Goal: Task Accomplishment & Management: Manage account settings

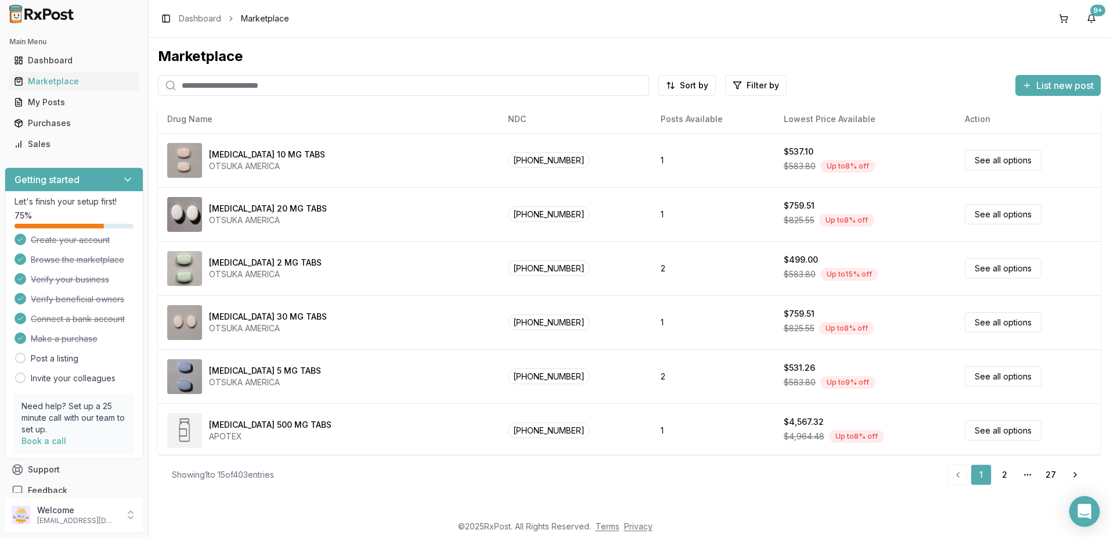
click at [1092, 515] on div "Open Intercom Messenger" at bounding box center [1085, 511] width 31 height 31
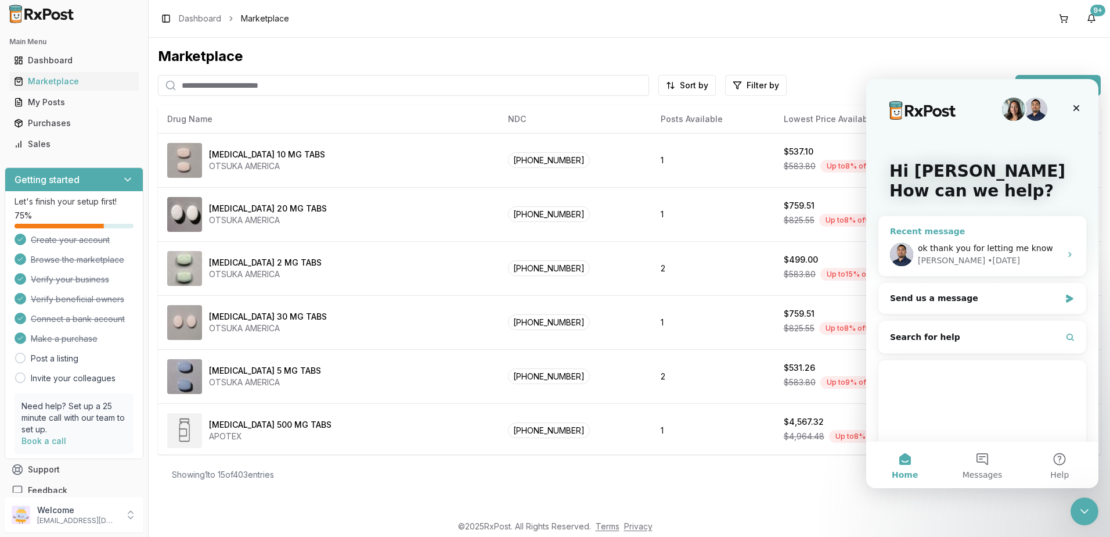
click at [988, 256] on div "• [DATE]" at bounding box center [1004, 260] width 33 height 12
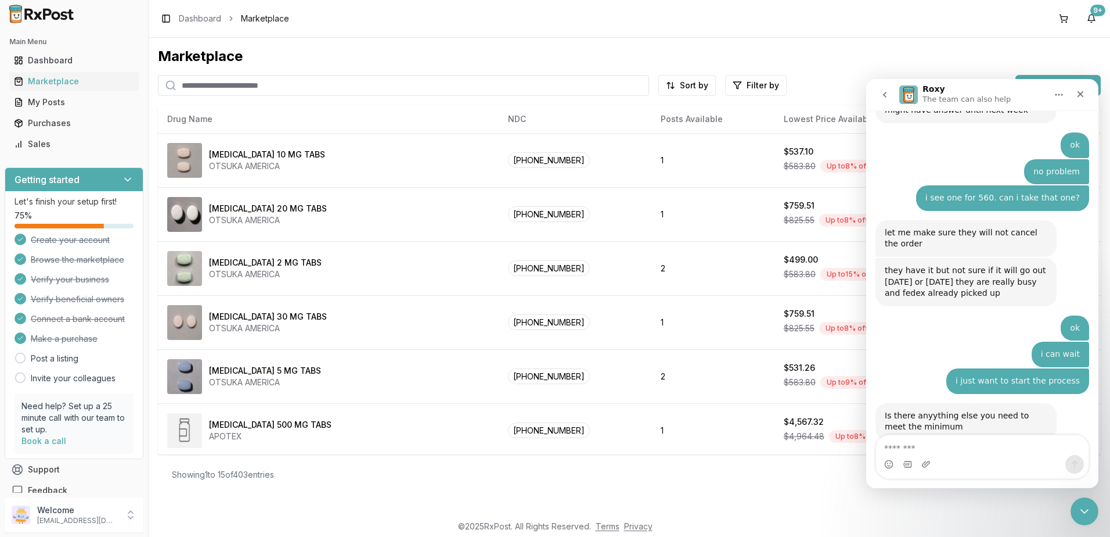
scroll to position [7710, 0]
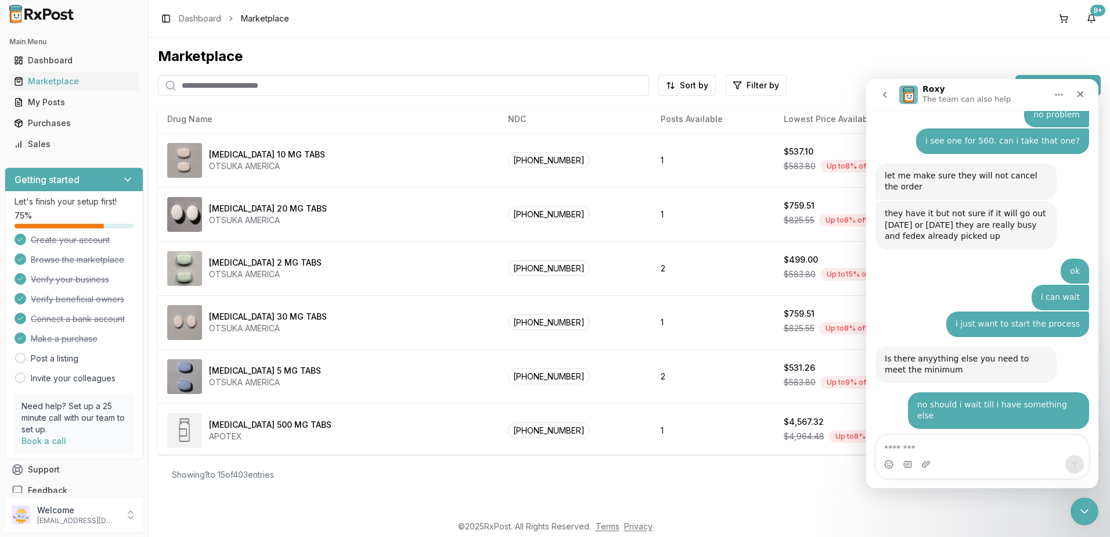
click at [953, 443] on textarea "Message…" at bounding box center [982, 445] width 213 height 20
type textarea "**********"
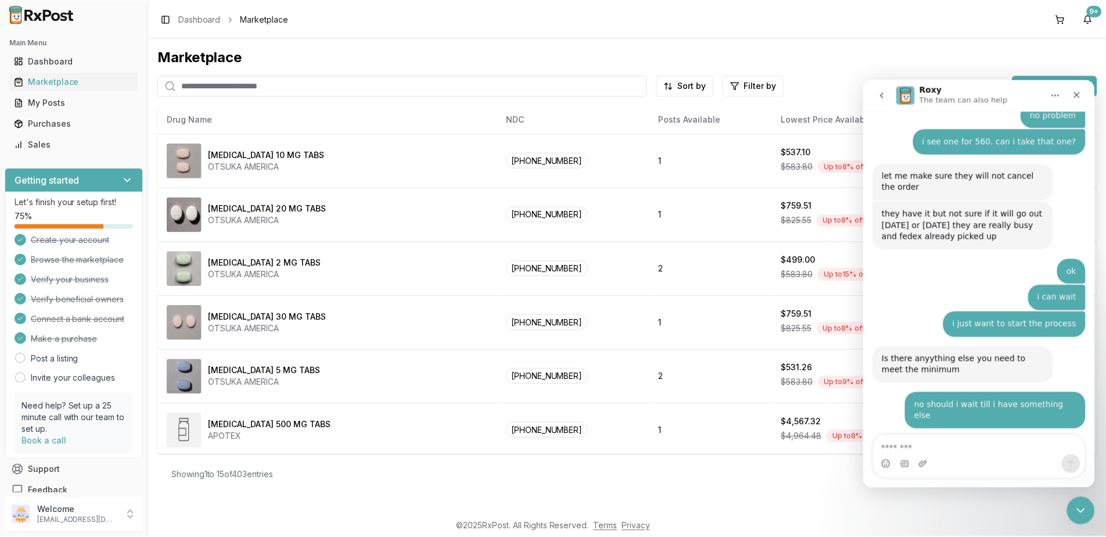
scroll to position [7771, 0]
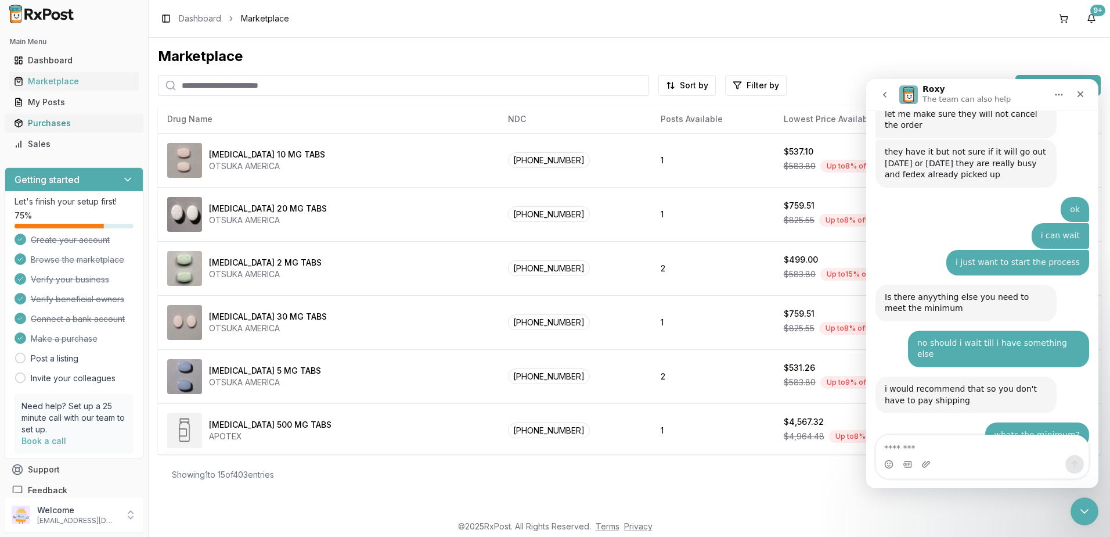
drag, startPoint x: 60, startPoint y: 125, endPoint x: 128, endPoint y: 128, distance: 67.4
click at [60, 124] on div "Purchases" at bounding box center [74, 123] width 120 height 12
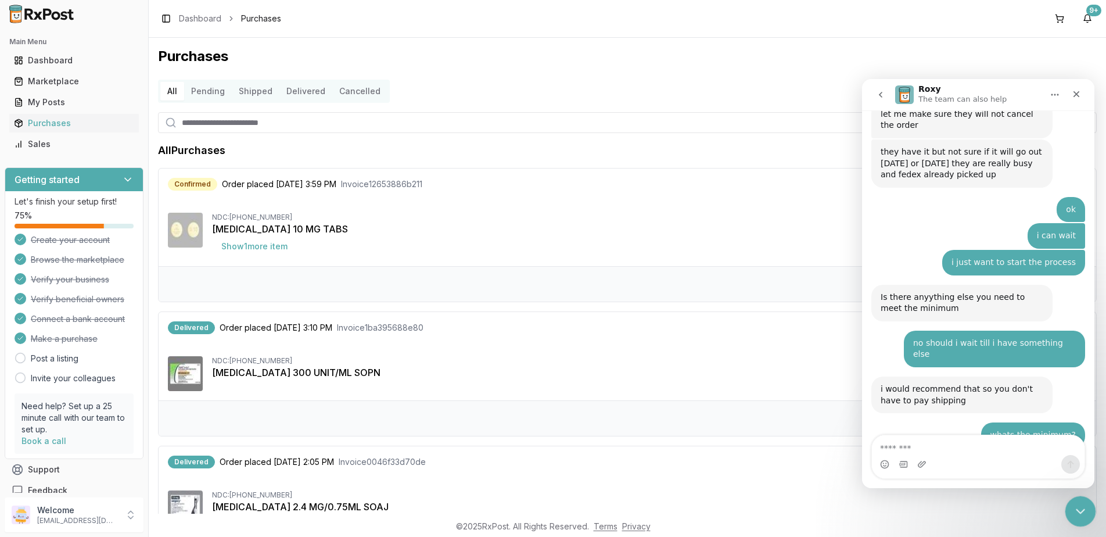
click at [1085, 516] on icon "Close Intercom Messenger" at bounding box center [1078, 509] width 14 height 14
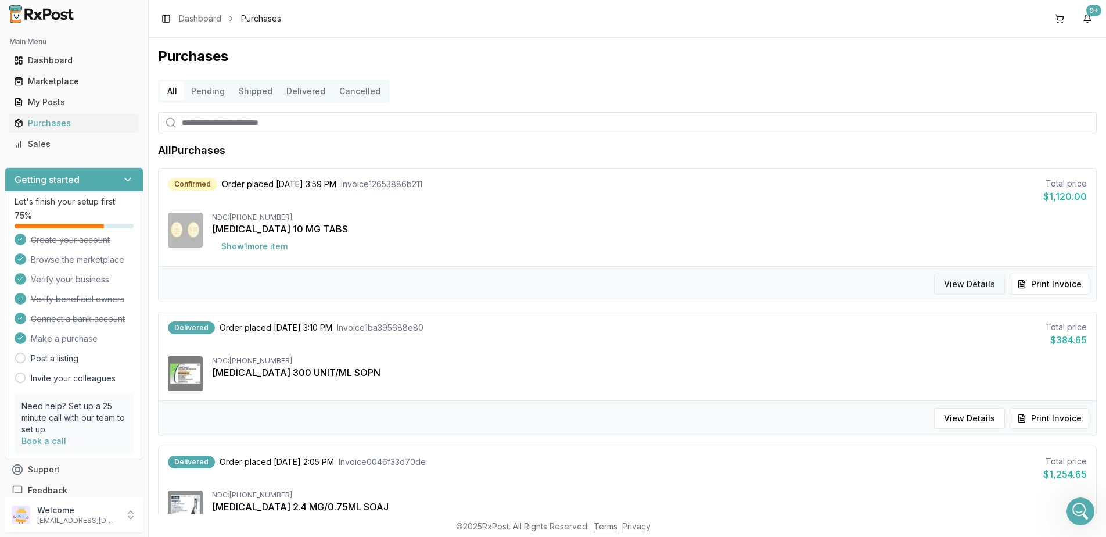
scroll to position [7806, 0]
click at [1088, 508] on div "Open Intercom Messenger" at bounding box center [1078, 509] width 38 height 38
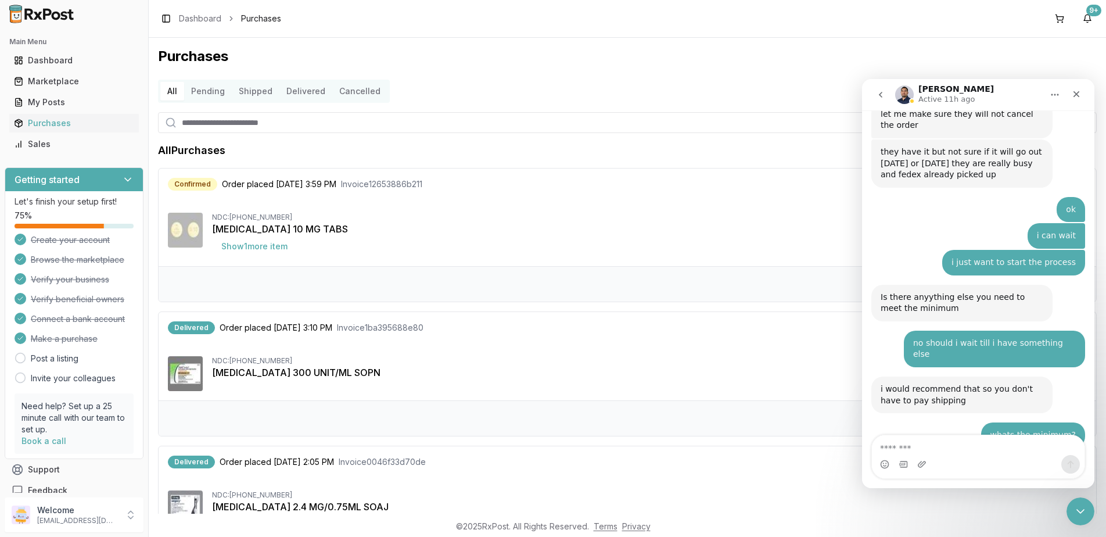
click at [957, 447] on textarea "Message…" at bounding box center [978, 445] width 213 height 20
type textarea "**********"
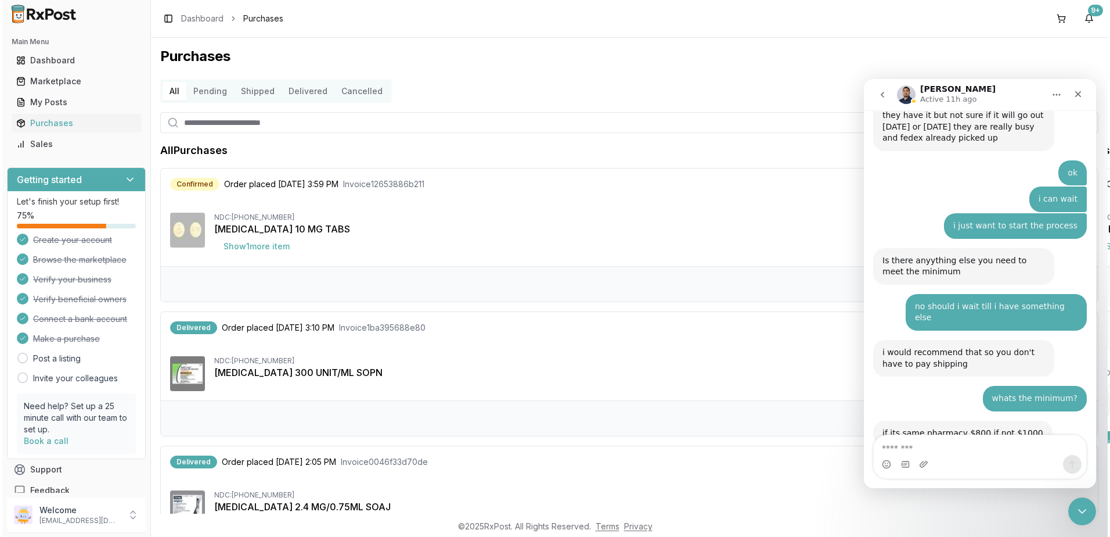
scroll to position [7844, 0]
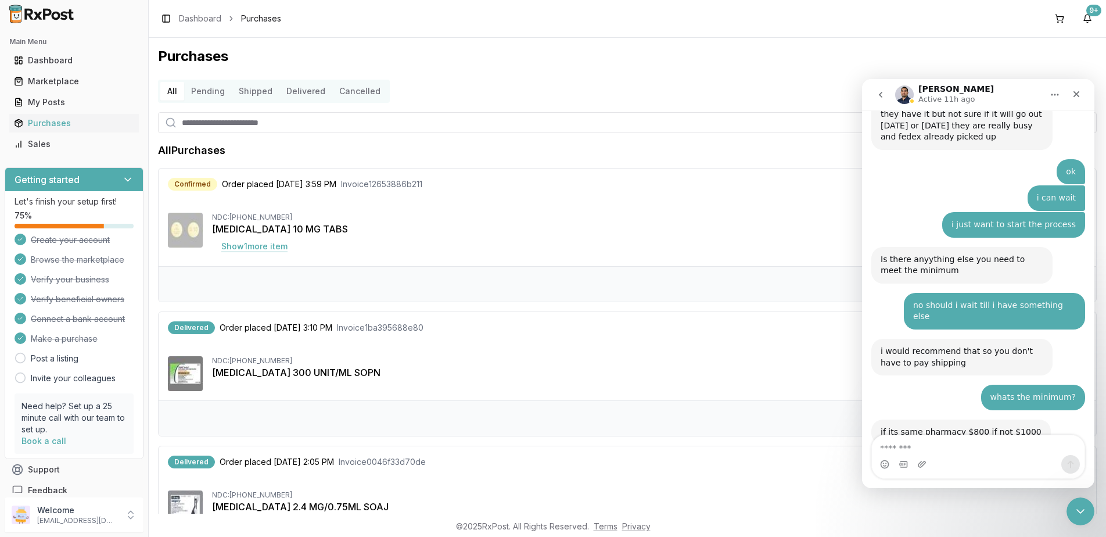
click at [271, 249] on button "Show 1 more item" at bounding box center [254, 246] width 85 height 21
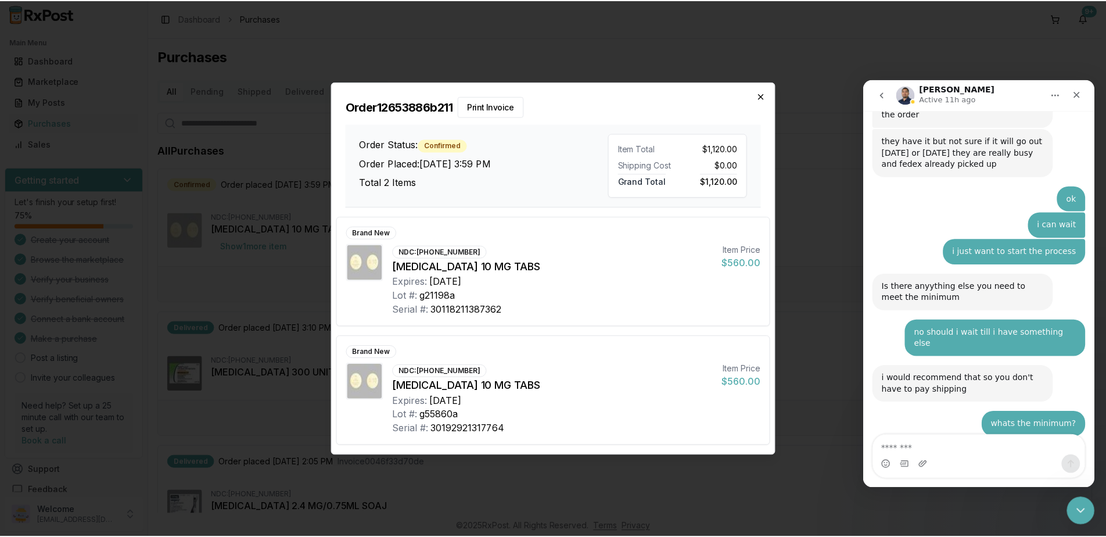
scroll to position [7870, 0]
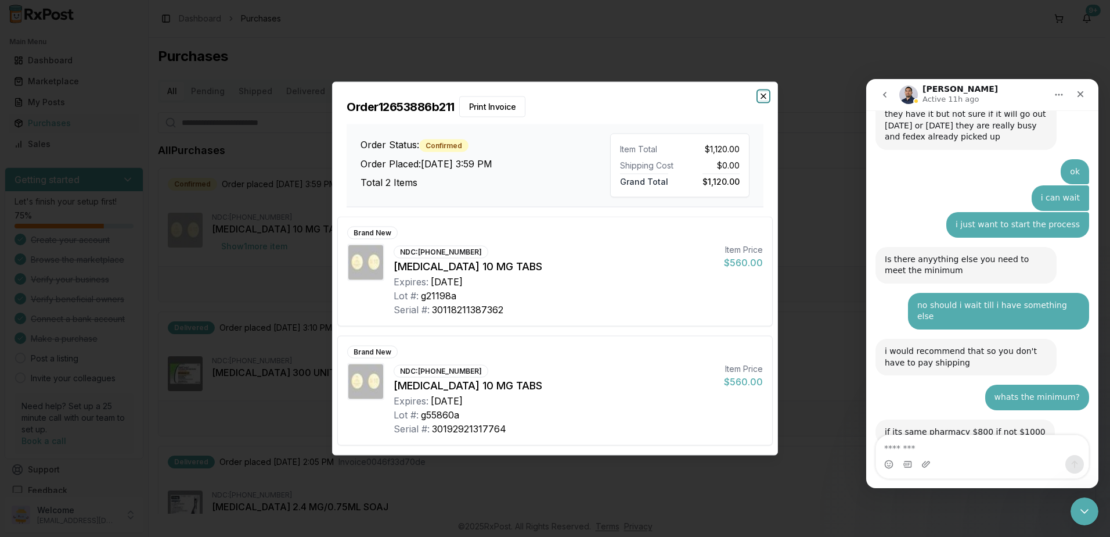
click at [761, 96] on icon "button" at bounding box center [763, 96] width 9 height 9
